Goal: Information Seeking & Learning: Check status

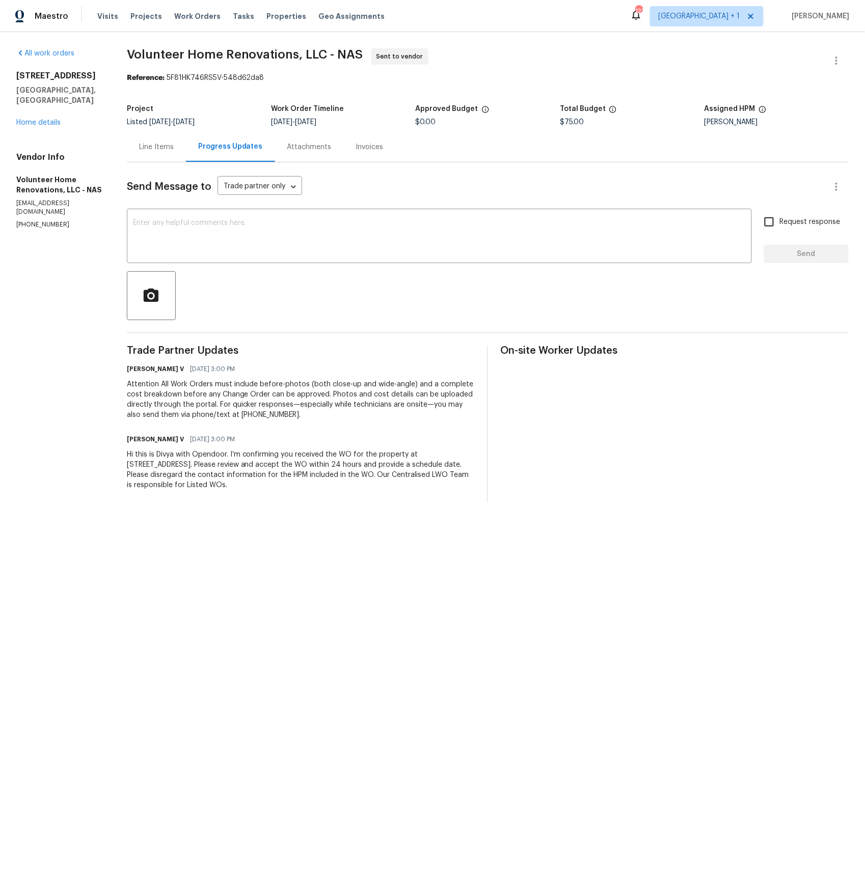
click at [174, 146] on div "Line Items" at bounding box center [156, 147] width 35 height 10
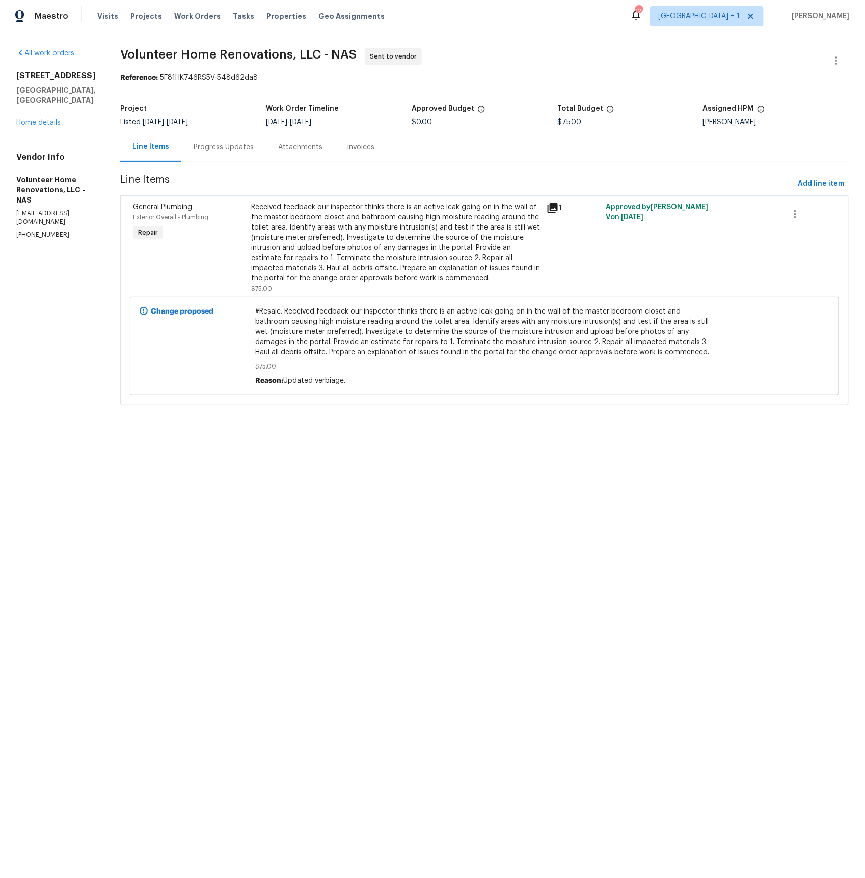
click at [254, 148] on div "Progress Updates" at bounding box center [224, 147] width 60 height 10
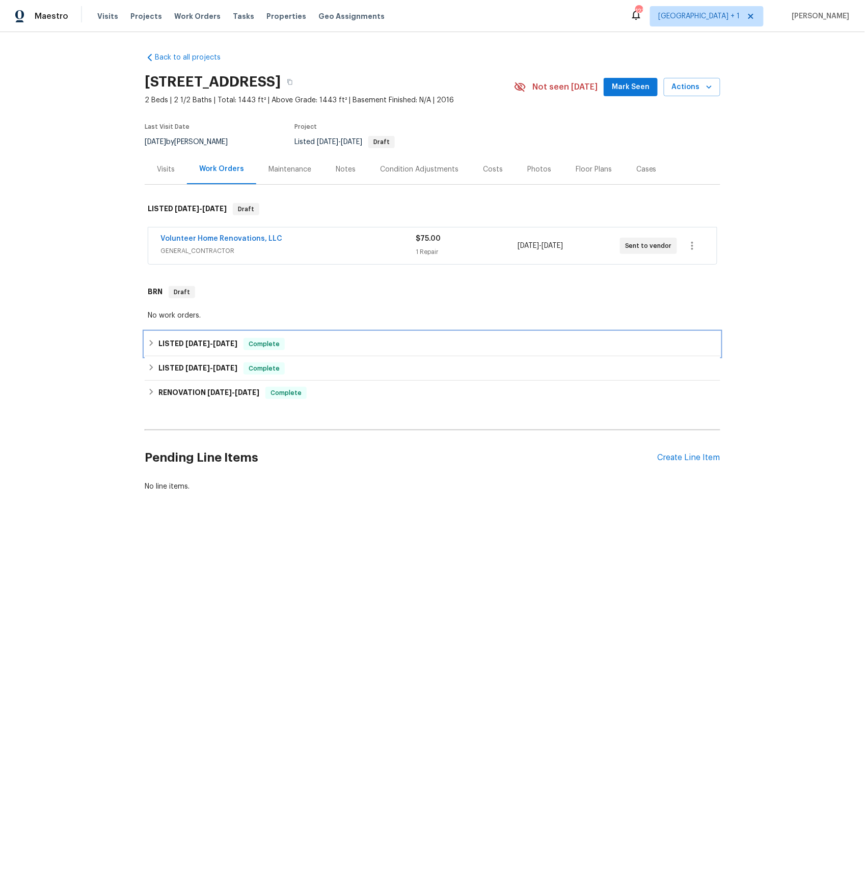
click at [192, 346] on span "8/15/25" at bounding box center [197, 343] width 24 height 7
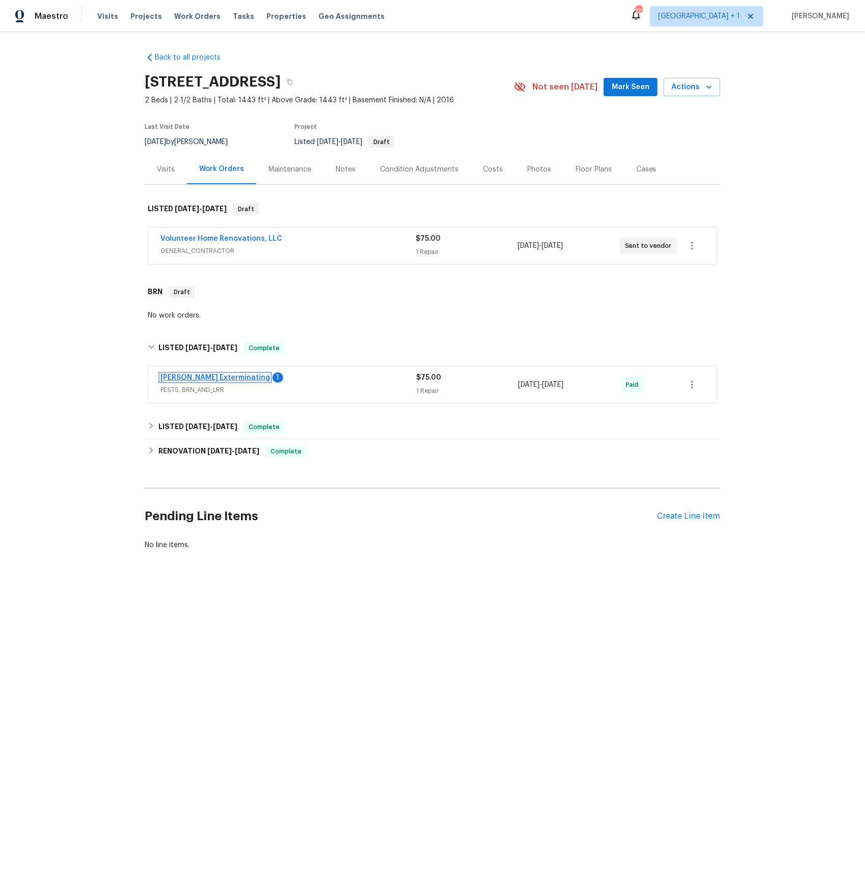
click at [192, 379] on link "Belle Meade Exterminating" at bounding box center [214, 377] width 109 height 7
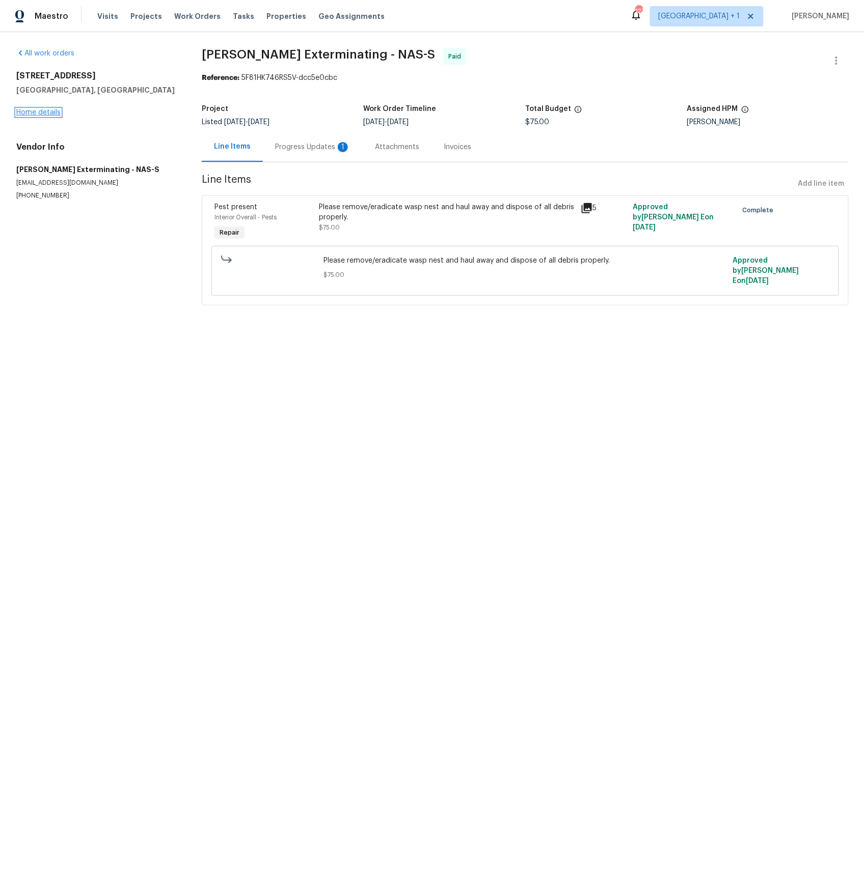
click at [32, 115] on link "Home details" at bounding box center [38, 112] width 44 height 7
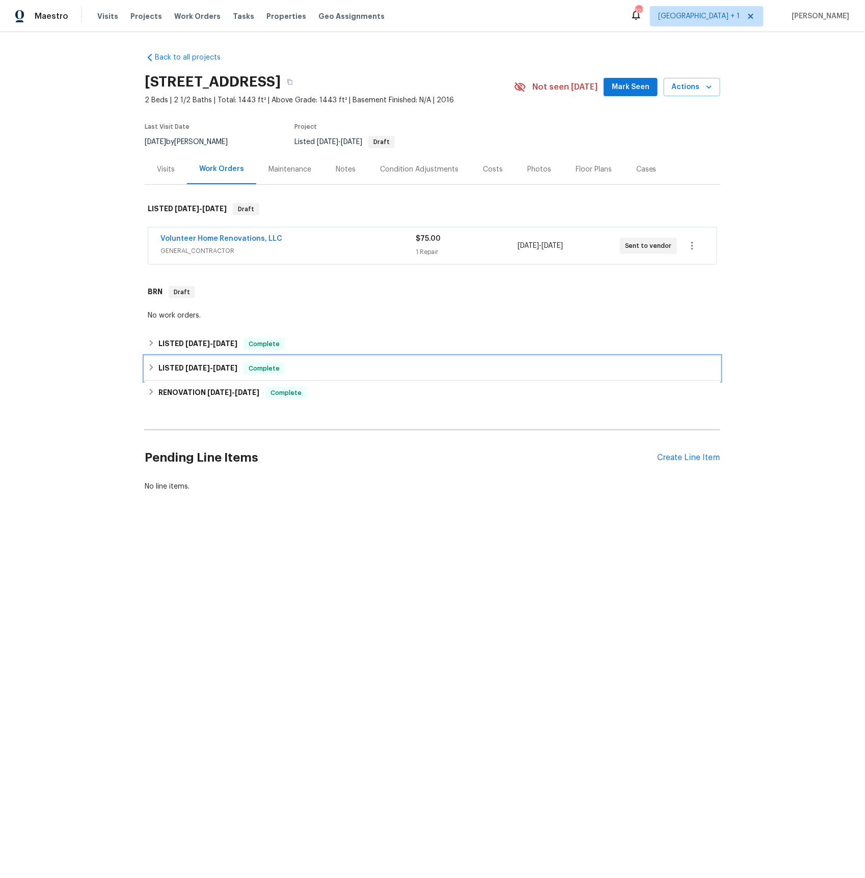
click at [167, 362] on div "LISTED 4/19/25 - 4/21/25 Complete" at bounding box center [432, 368] width 575 height 24
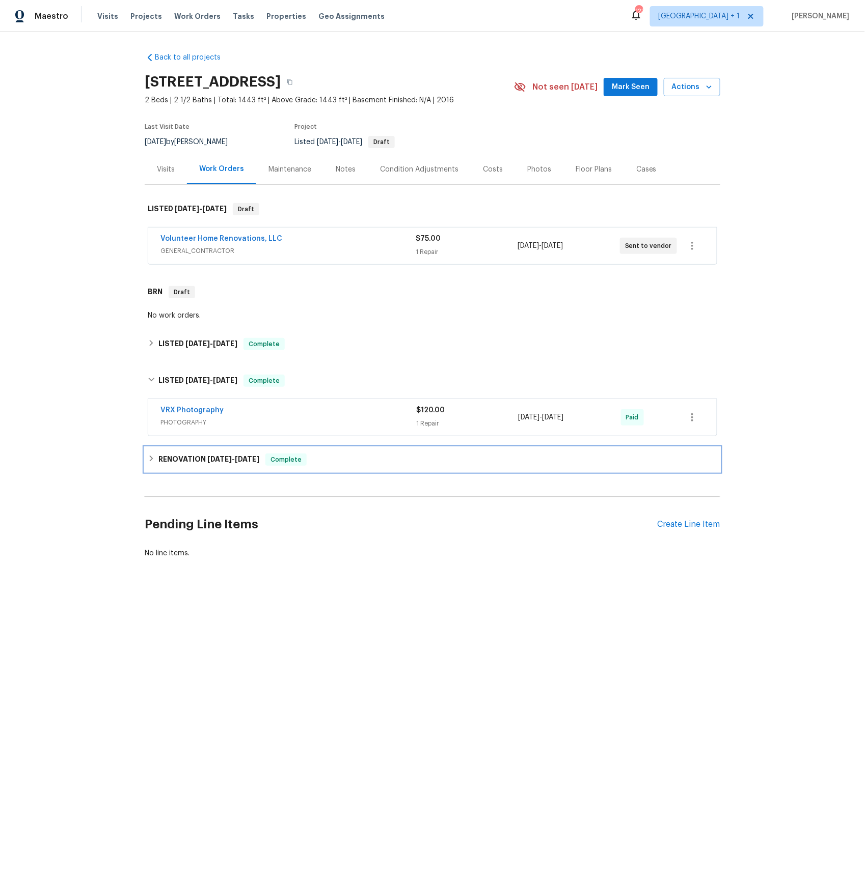
click at [180, 458] on h6 "RENOVATION 4/17/25 - 4/17/25" at bounding box center [208, 460] width 101 height 12
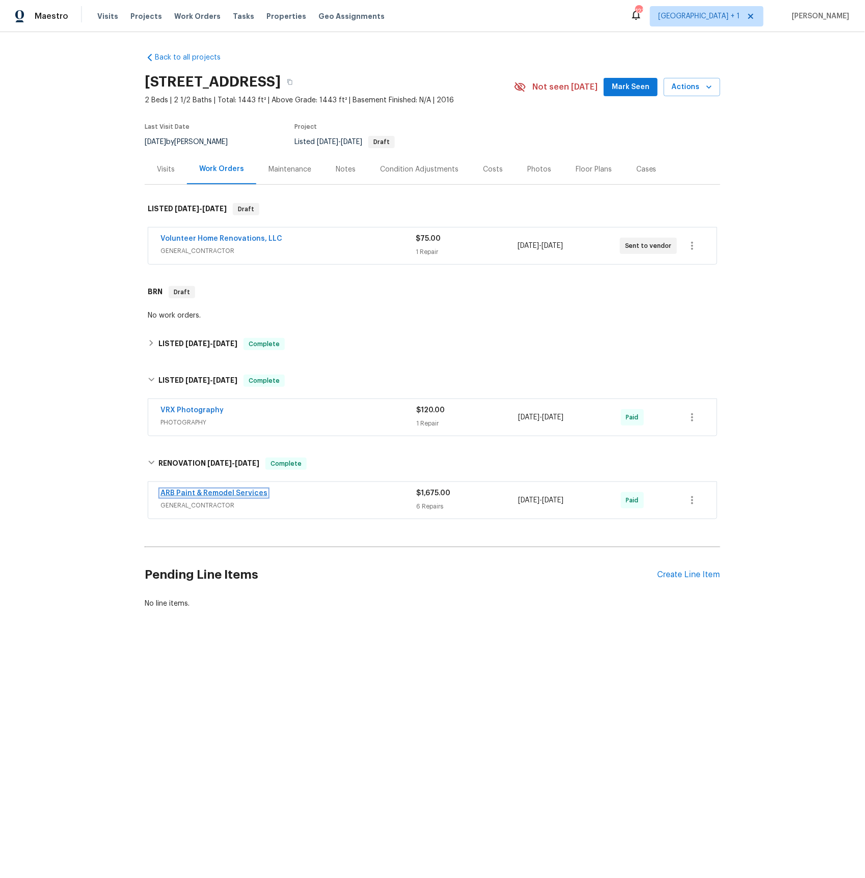
click at [184, 494] on link "ARB Paint & Remodel Services" at bounding box center [213, 493] width 107 height 7
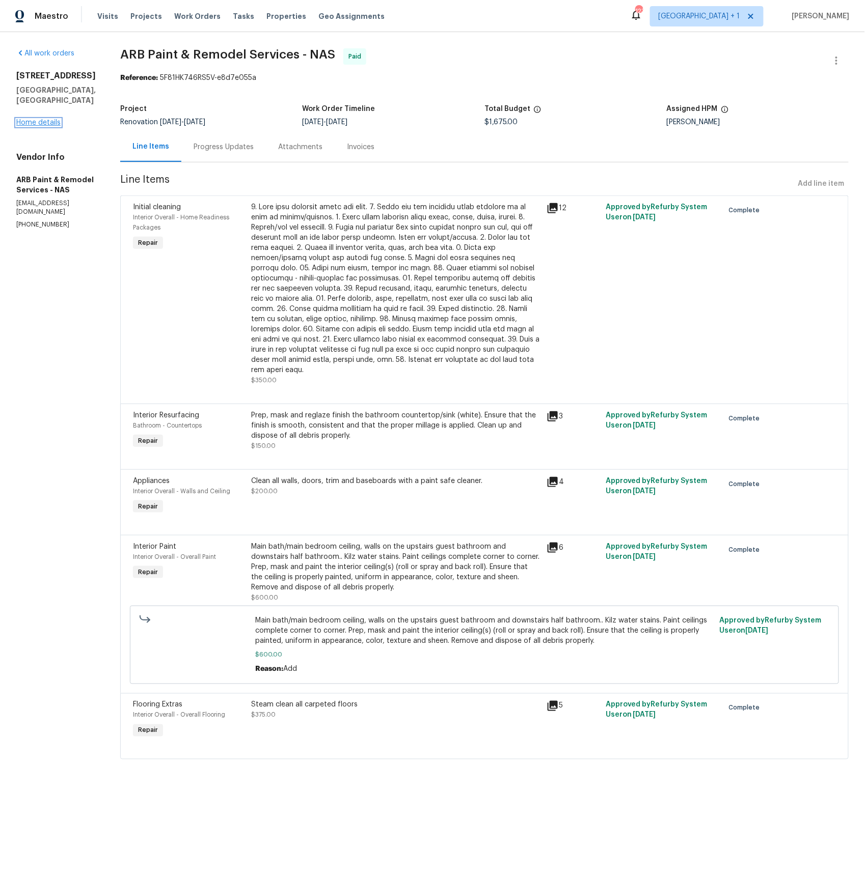
click at [40, 122] on link "Home details" at bounding box center [38, 122] width 44 height 7
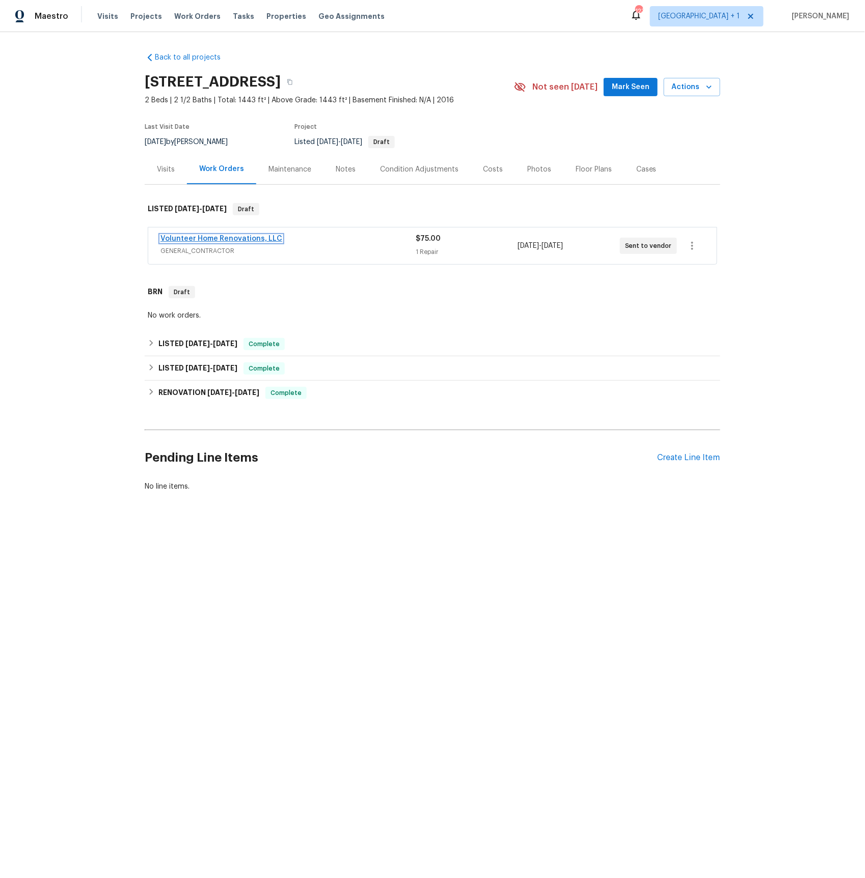
click at [209, 239] on link "Volunteer Home Renovations, LLC" at bounding box center [221, 238] width 122 height 7
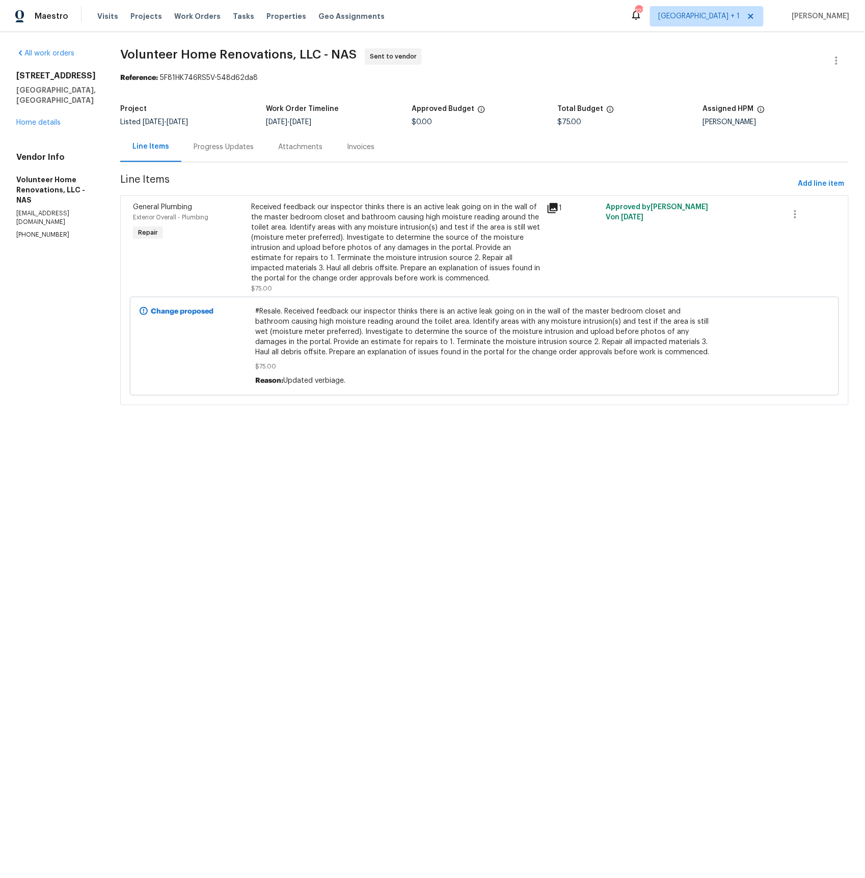
click at [246, 149] on div "Progress Updates" at bounding box center [224, 147] width 60 height 10
click at [169, 149] on div "Line Items" at bounding box center [150, 147] width 37 height 10
click at [246, 149] on div "Progress Updates" at bounding box center [224, 147] width 60 height 10
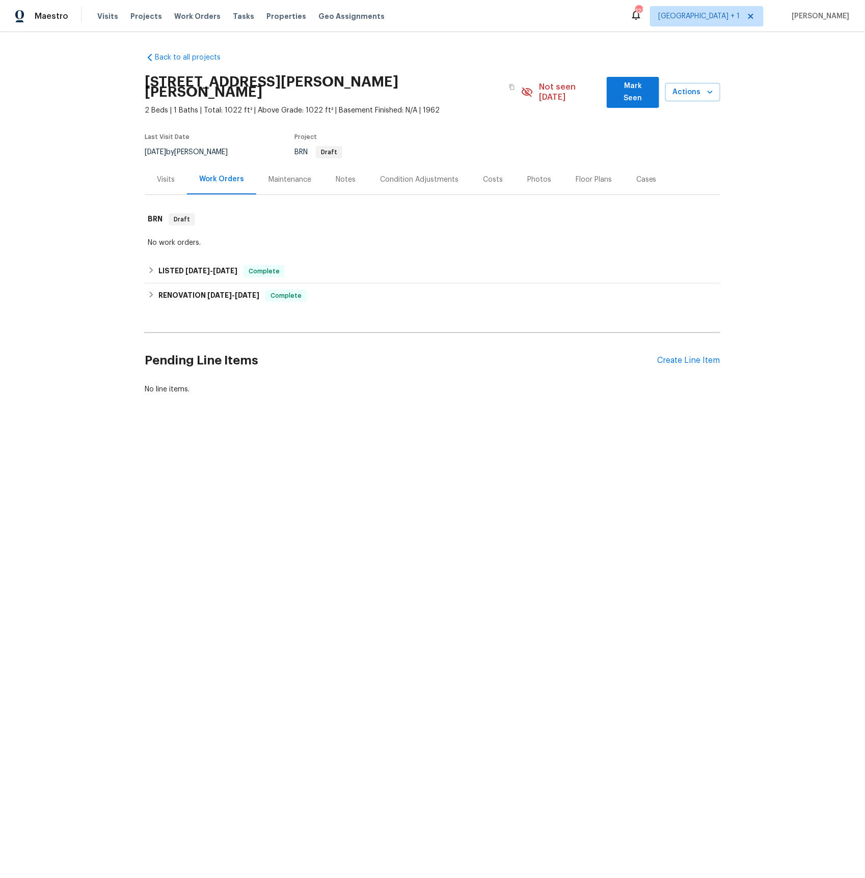
click at [169, 175] on div "Visits" at bounding box center [166, 180] width 18 height 10
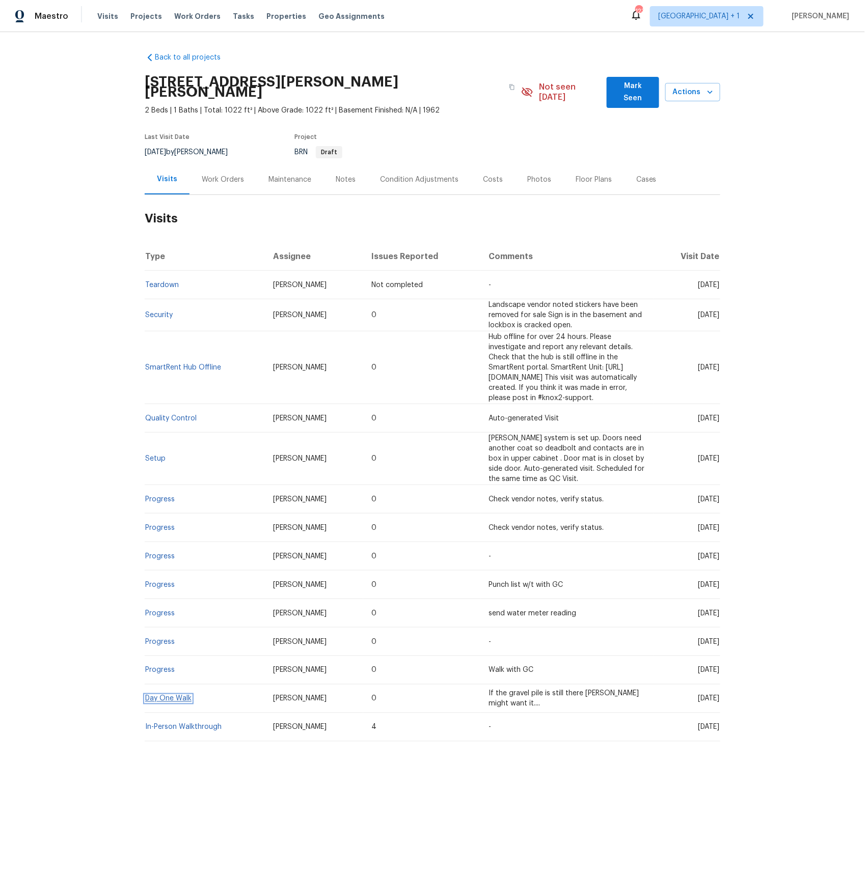
click at [166, 696] on link "Day One Walk" at bounding box center [168, 699] width 46 height 7
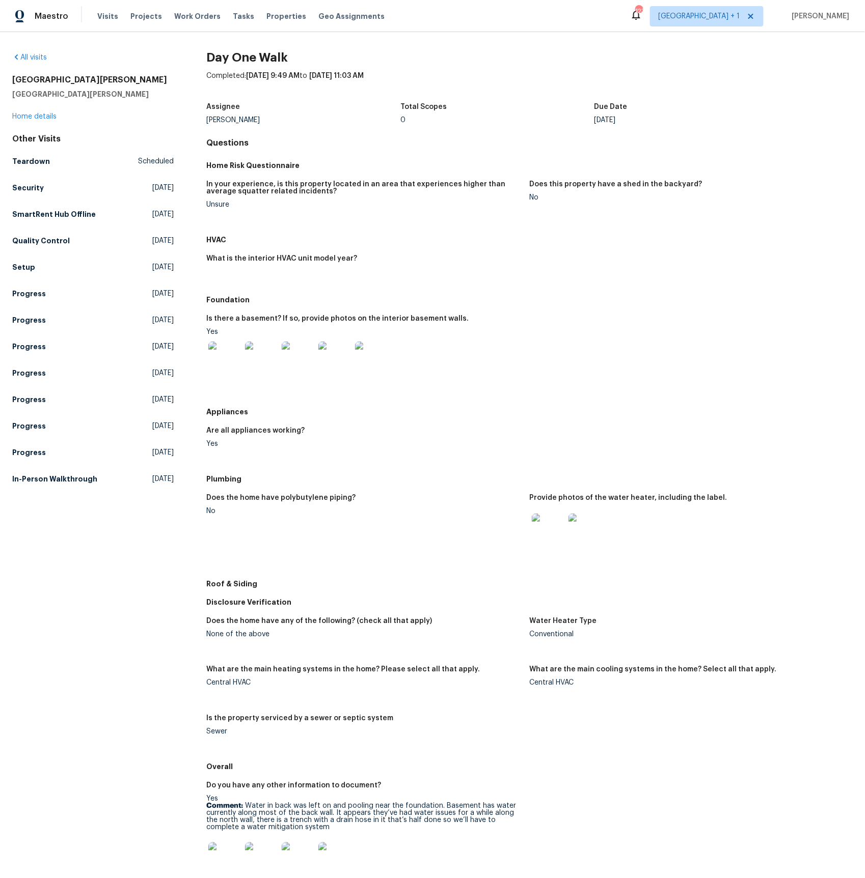
click at [236, 363] on img at bounding box center [224, 358] width 33 height 33
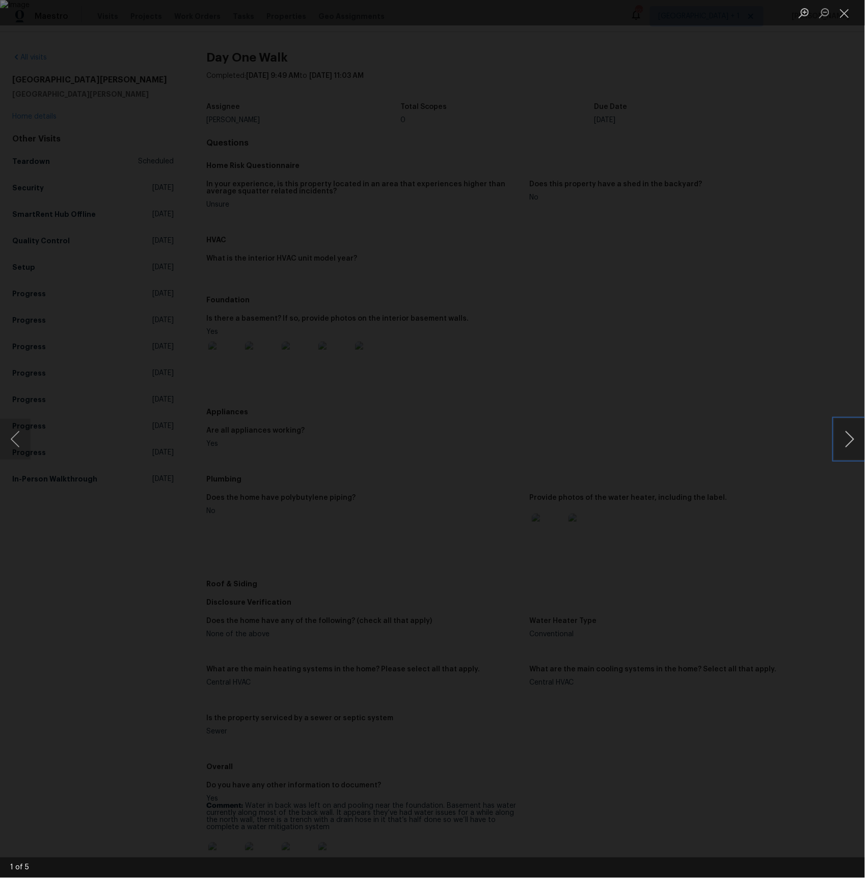
click at [854, 439] on button "Next image" at bounding box center [849, 439] width 31 height 41
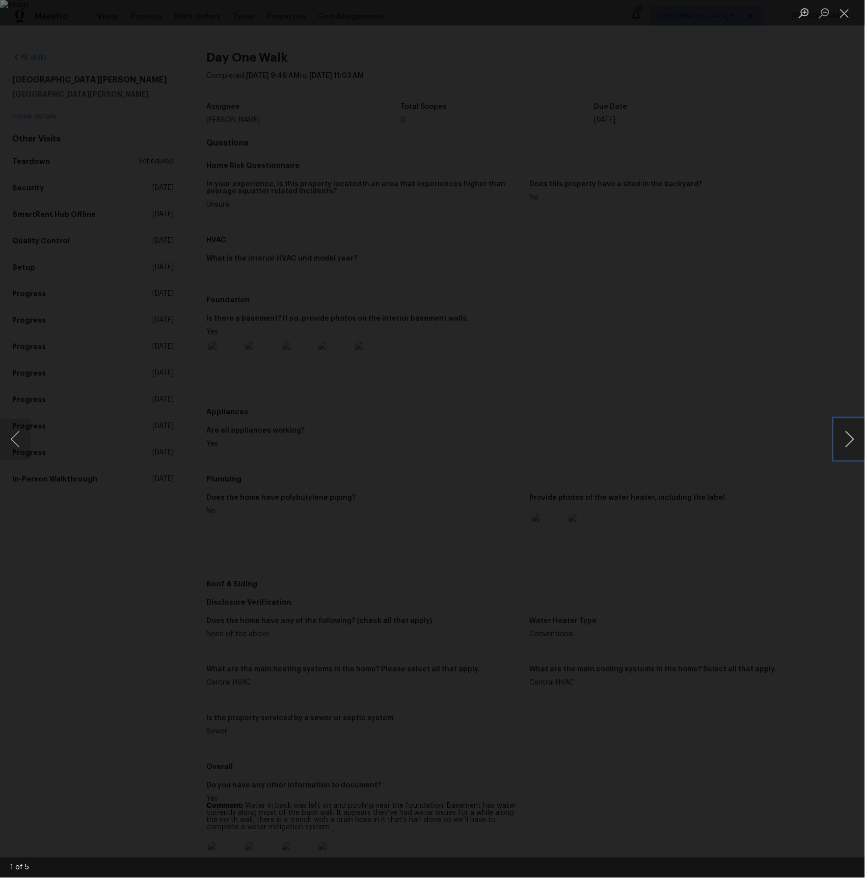
click at [854, 439] on button "Next image" at bounding box center [849, 439] width 31 height 41
click at [793, 129] on div "Lightbox" at bounding box center [432, 439] width 865 height 878
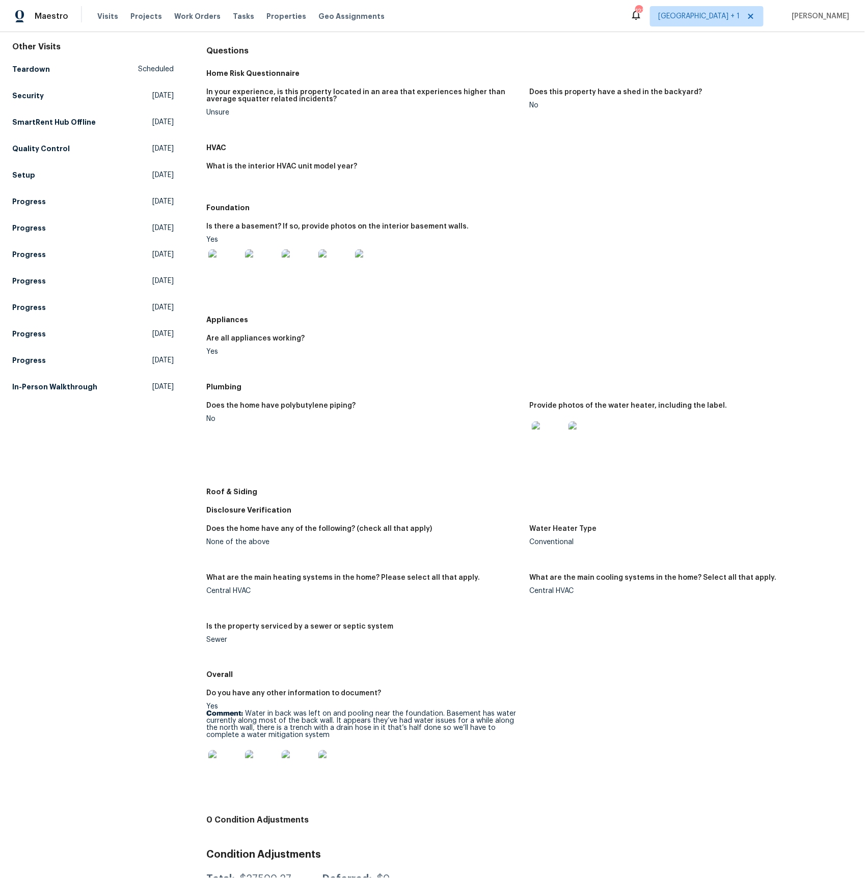
scroll to position [137, 0]
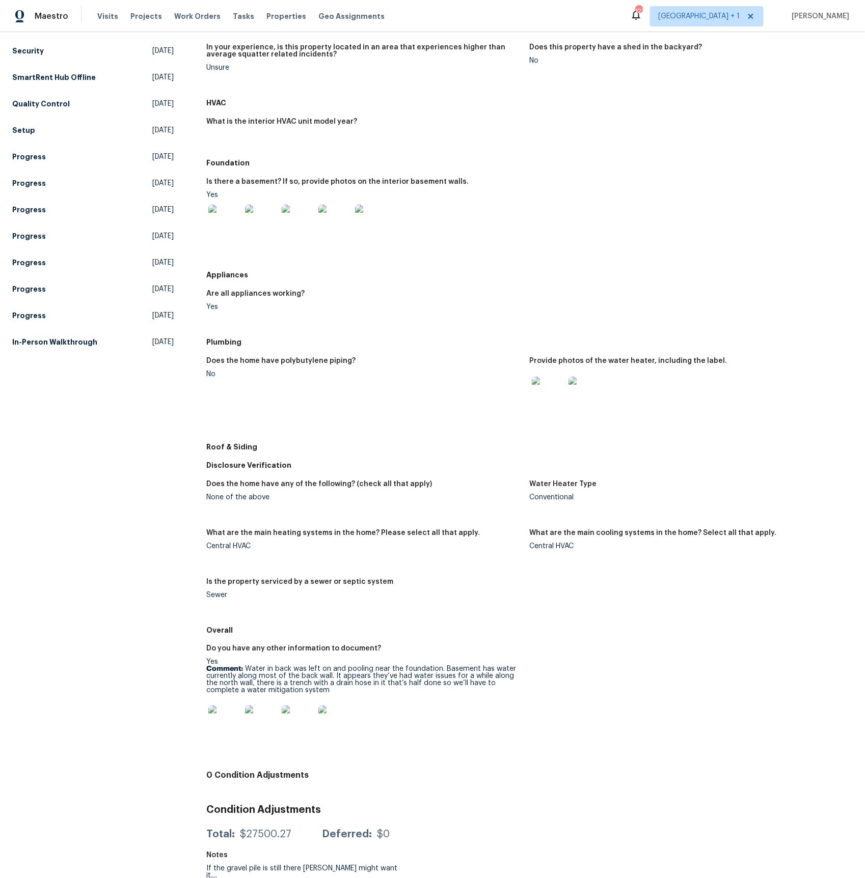
click at [225, 716] on img at bounding box center [224, 722] width 33 height 33
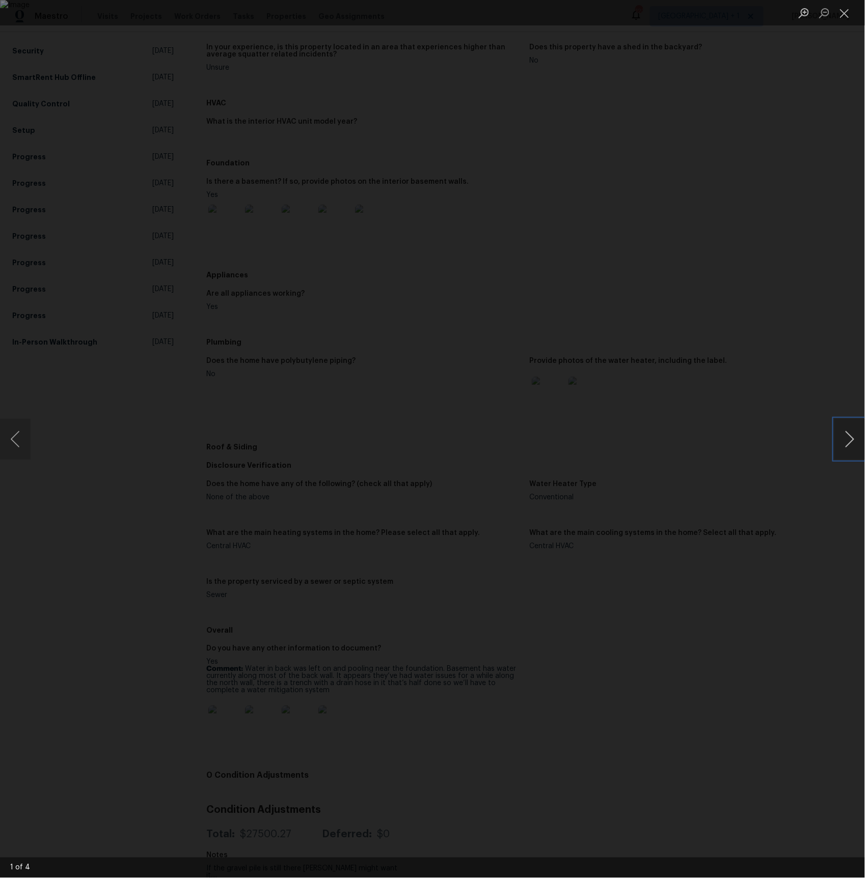
click at [850, 438] on button "Next image" at bounding box center [849, 439] width 31 height 41
click at [819, 330] on div "Lightbox" at bounding box center [432, 439] width 865 height 878
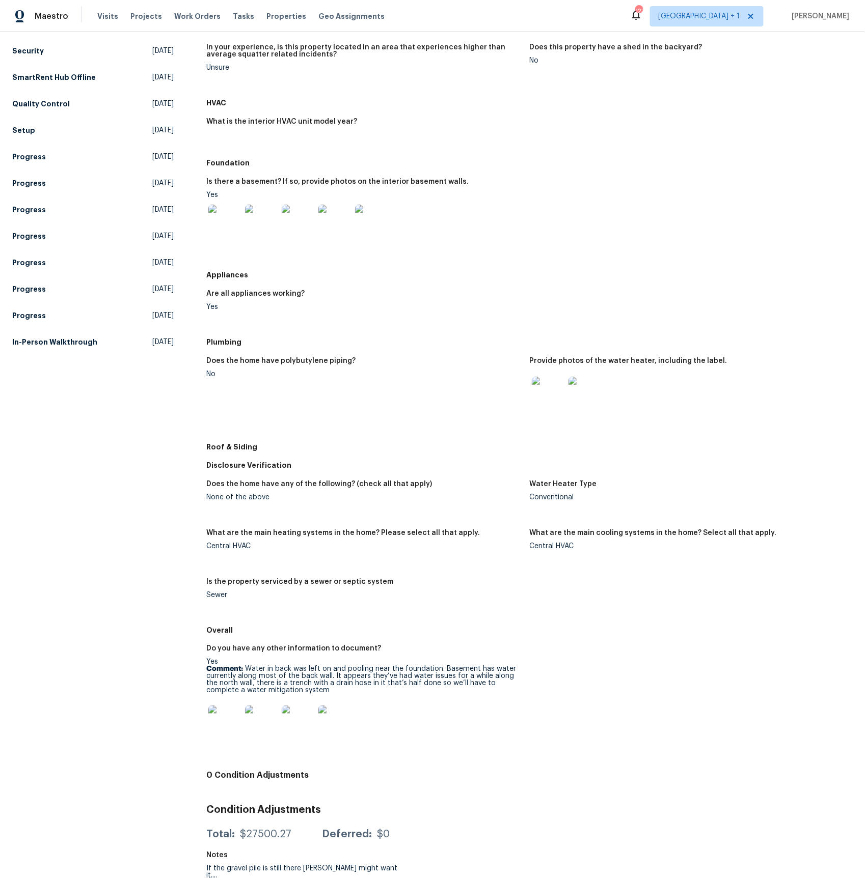
click at [587, 393] on img at bounding box center [584, 393] width 33 height 33
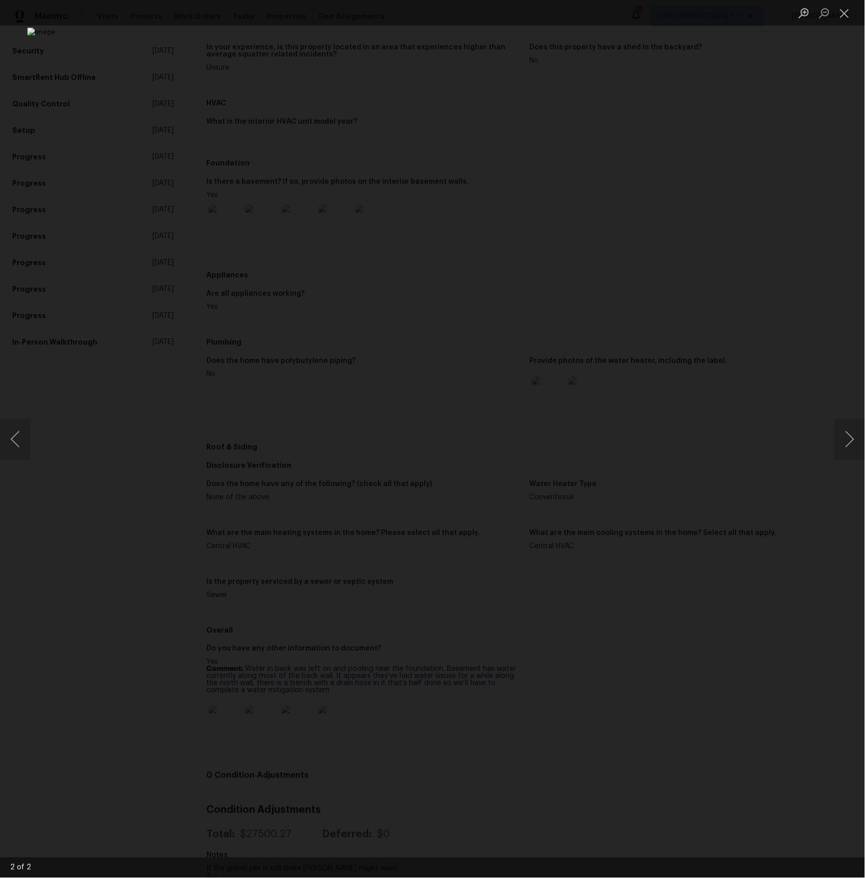
click at [755, 329] on div "Lightbox" at bounding box center [432, 439] width 865 height 878
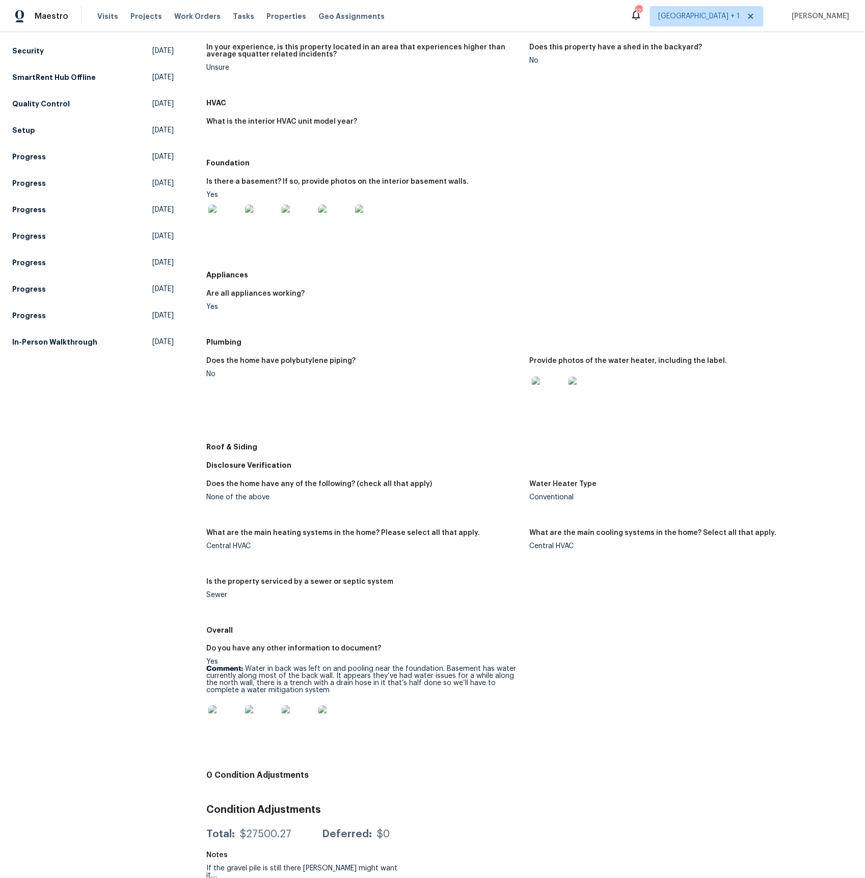
scroll to position [0, 0]
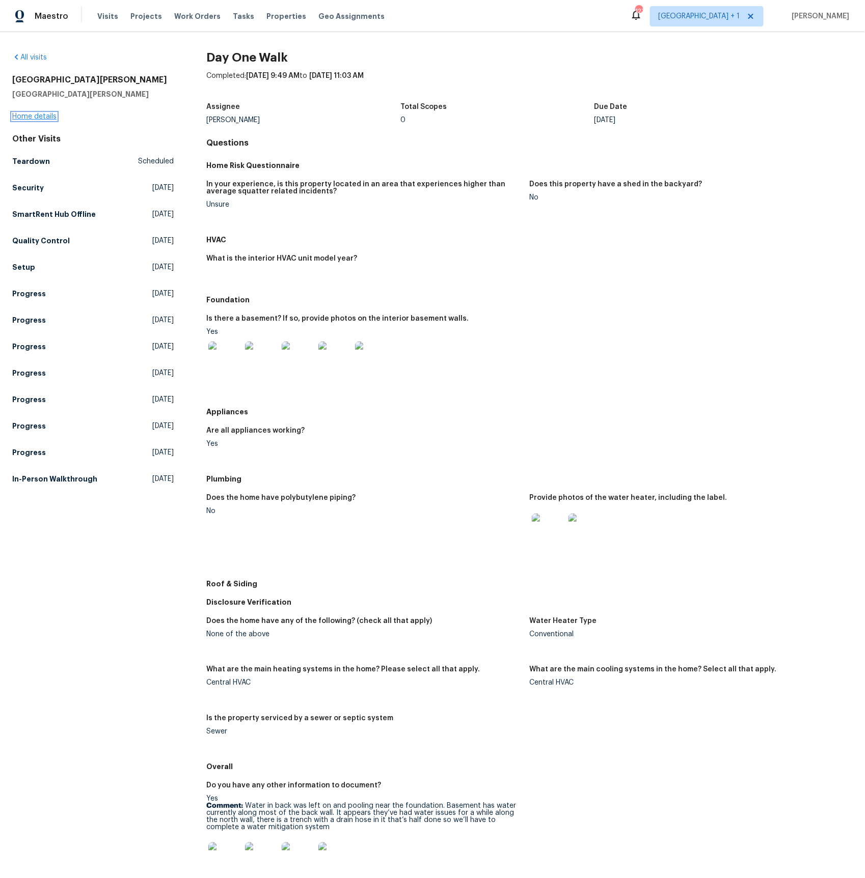
click at [38, 114] on link "Home details" at bounding box center [34, 116] width 44 height 7
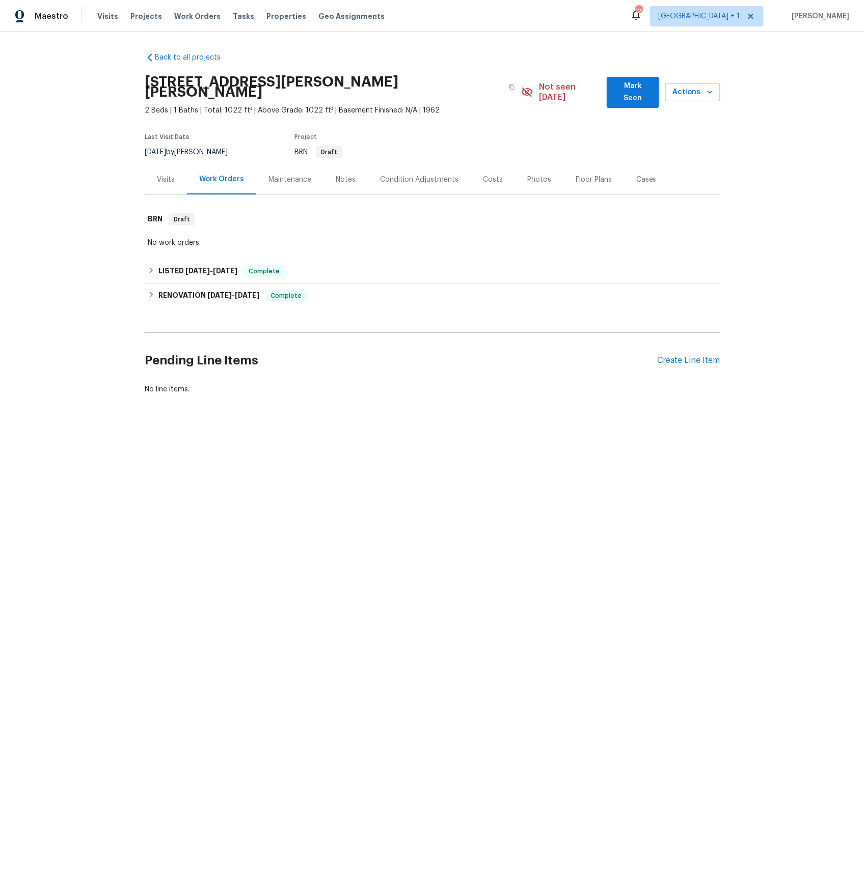
click at [166, 175] on div "Visits" at bounding box center [166, 180] width 18 height 10
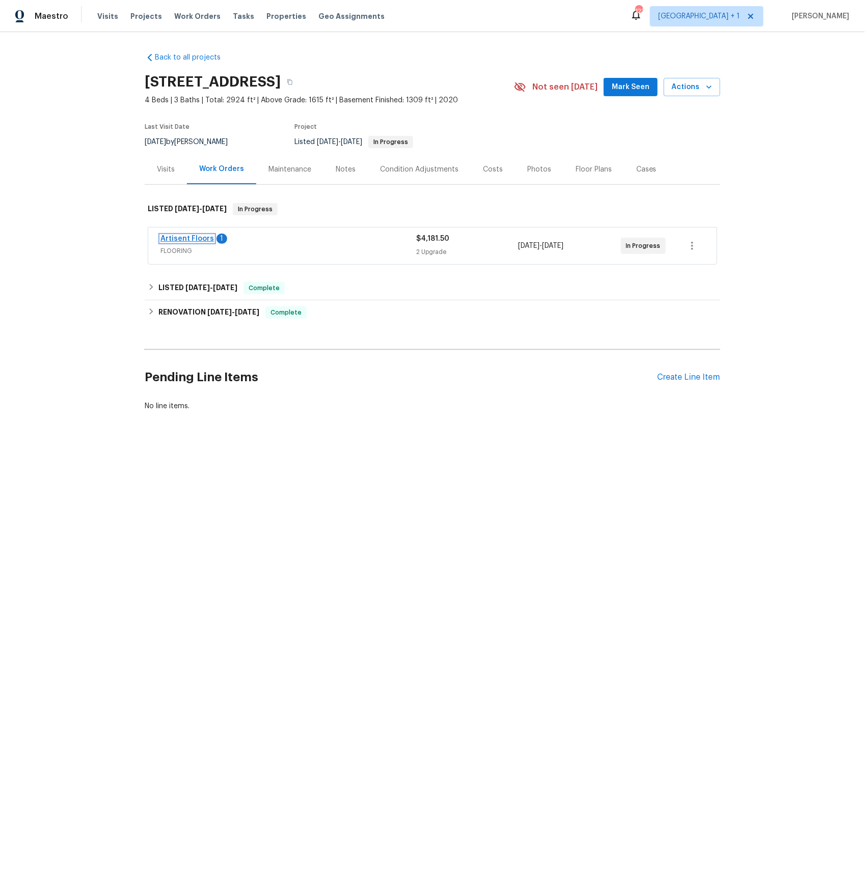
click at [198, 240] on link "Artisent Floors" at bounding box center [186, 238] width 53 height 7
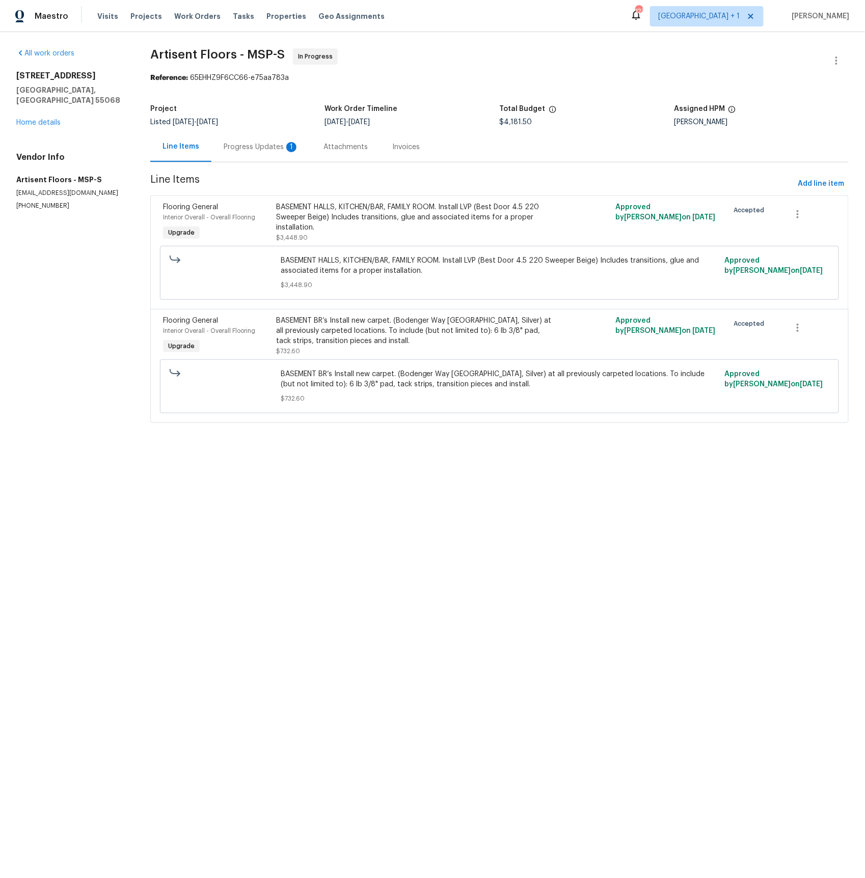
click at [267, 143] on div "Progress Updates 1" at bounding box center [261, 147] width 75 height 10
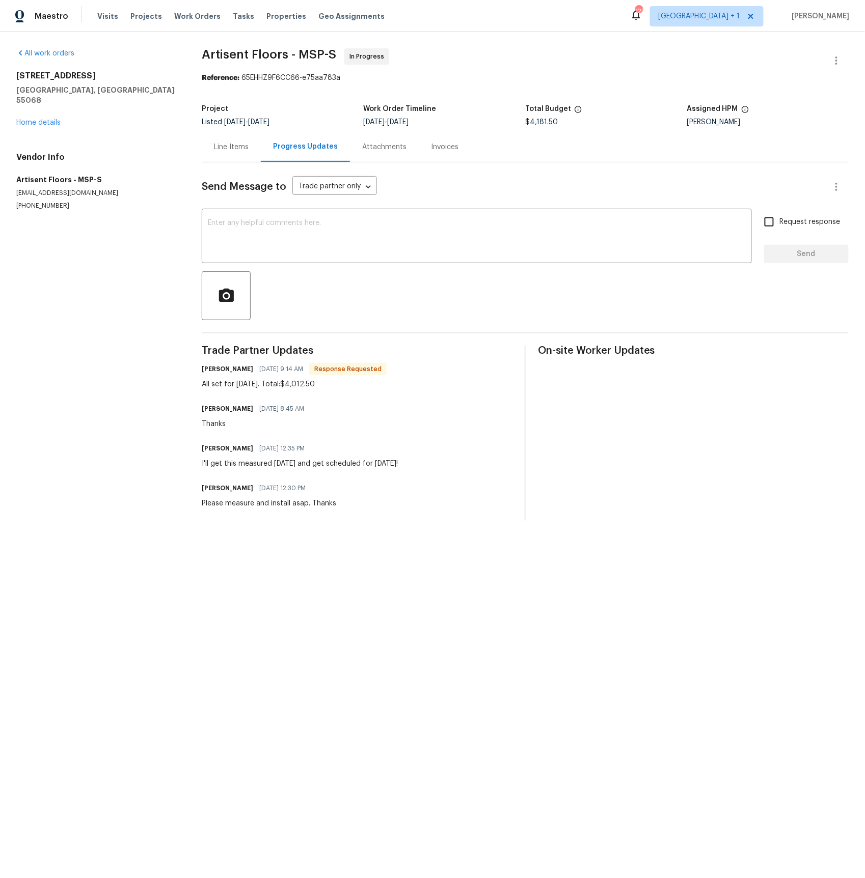
click at [236, 151] on div "Line Items" at bounding box center [231, 147] width 35 height 10
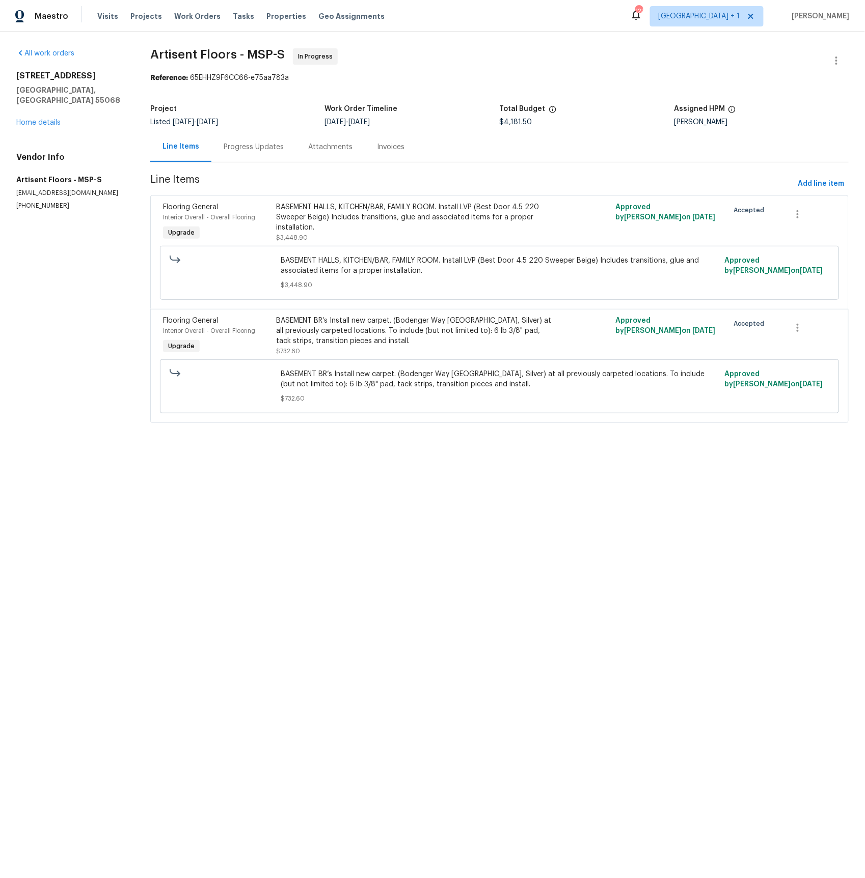
click at [236, 151] on div "Progress Updates" at bounding box center [254, 147] width 60 height 10
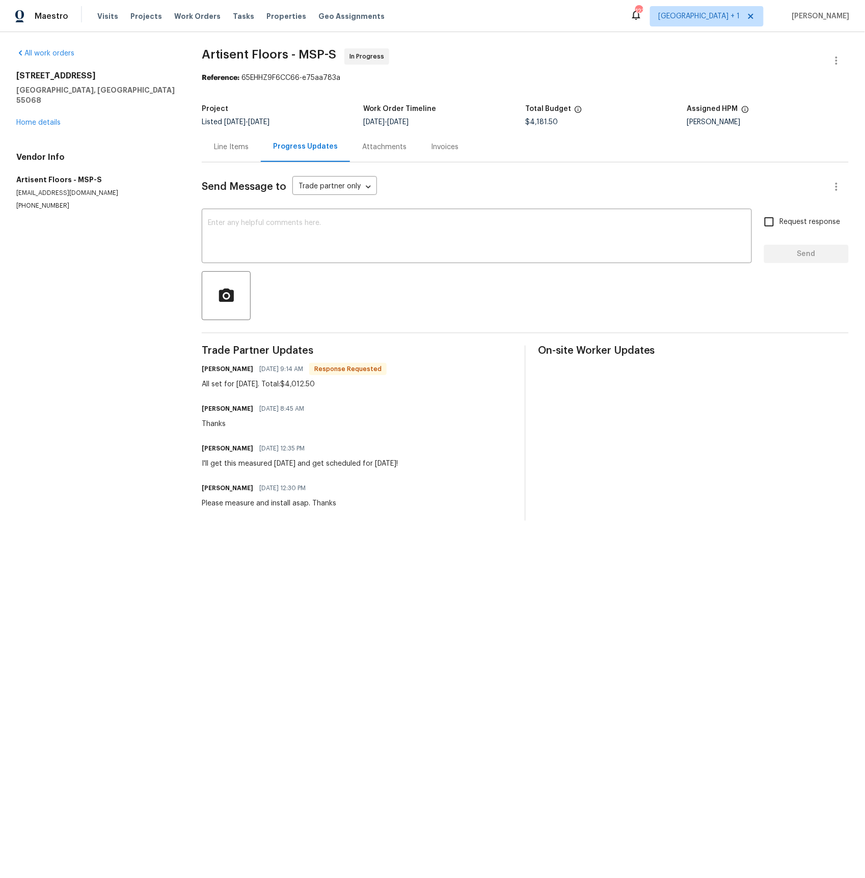
click at [236, 147] on div "Line Items" at bounding box center [231, 147] width 35 height 10
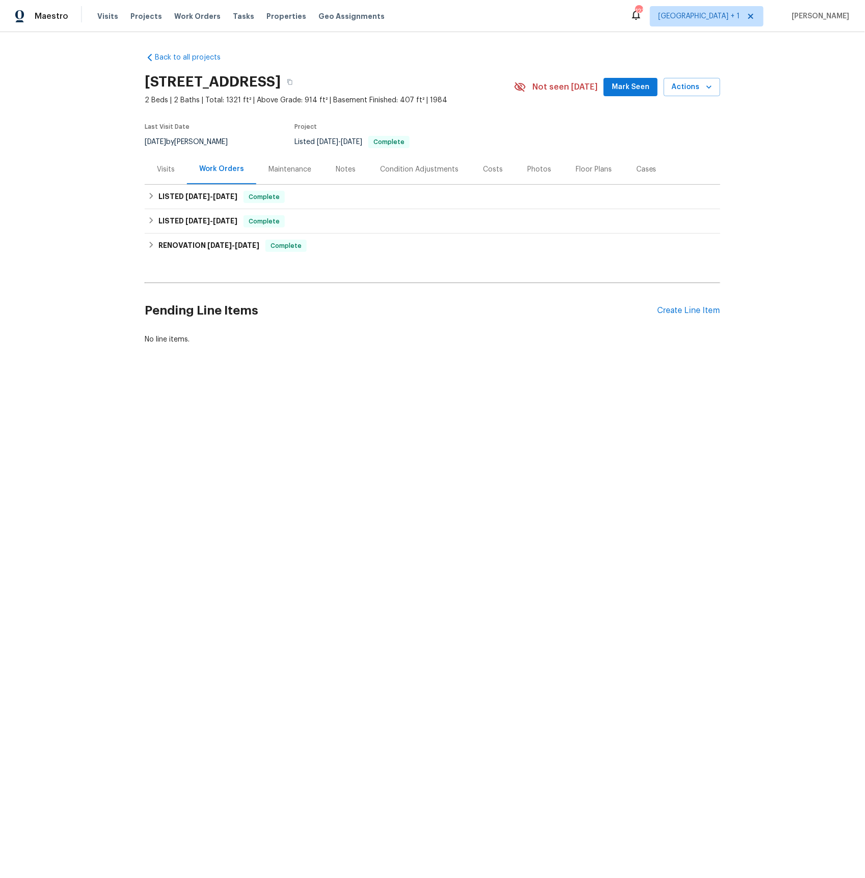
click at [170, 171] on div "Visits" at bounding box center [166, 169] width 18 height 10
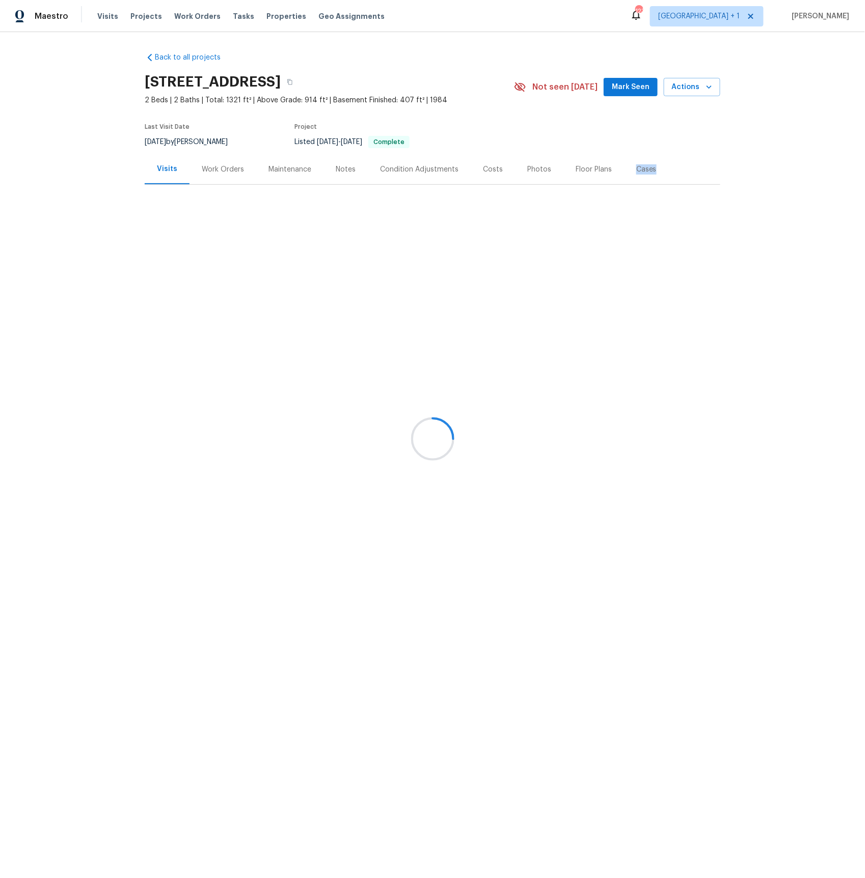
click at [170, 171] on div at bounding box center [432, 439] width 865 height 878
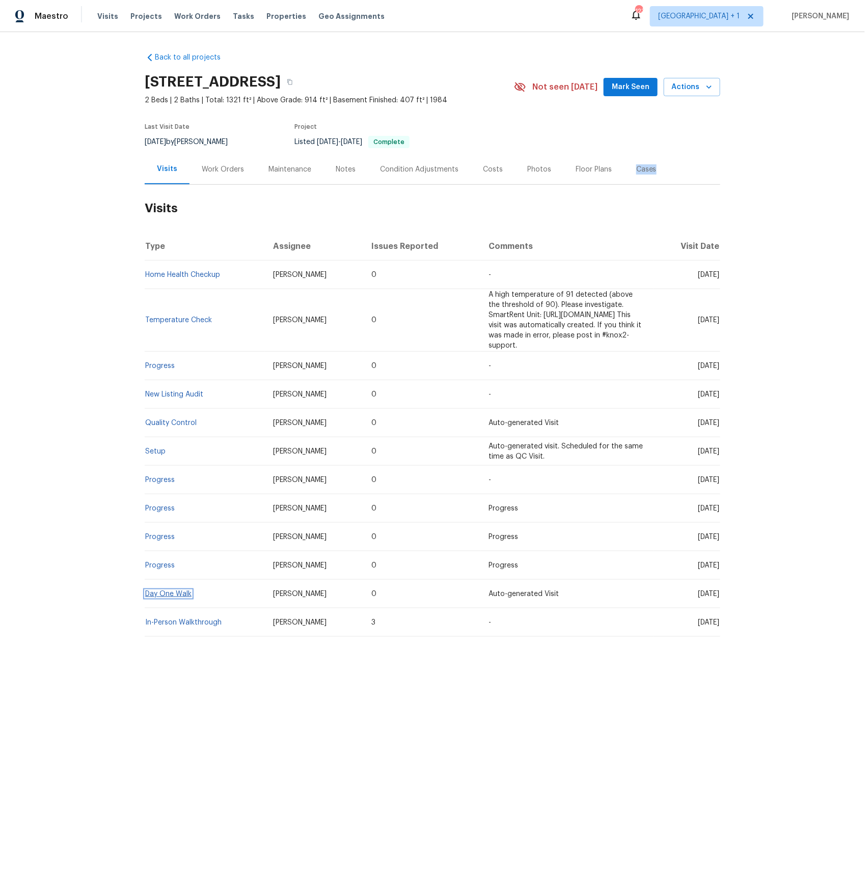
click at [172, 591] on link "Day One Walk" at bounding box center [168, 594] width 46 height 7
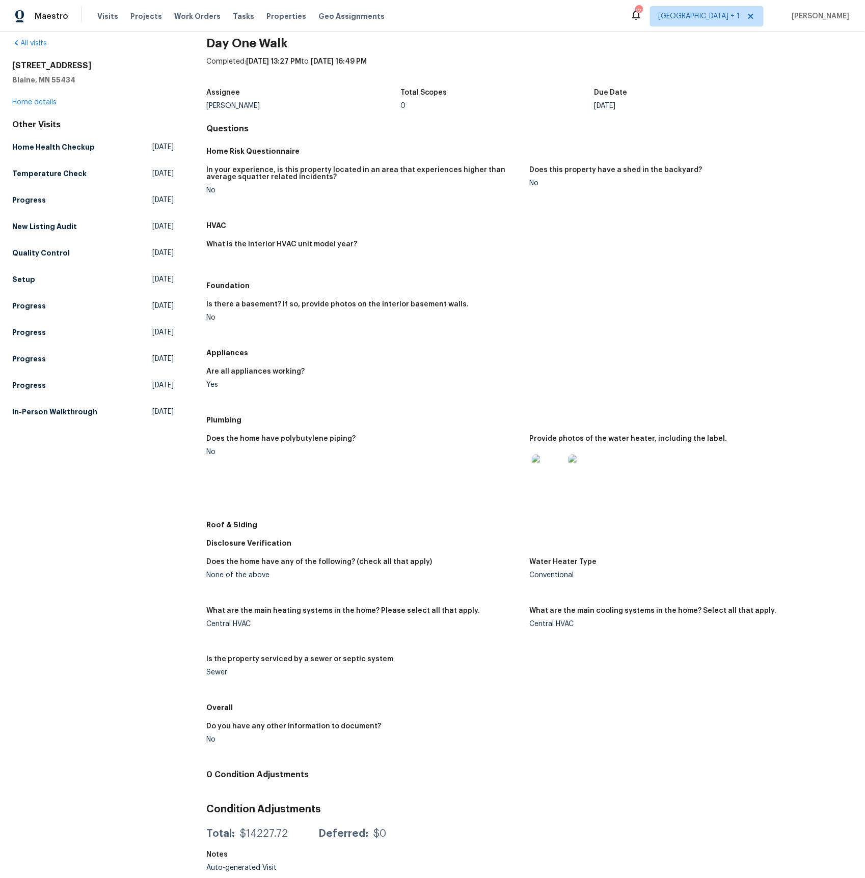
scroll to position [14, 0]
